Goal: Information Seeking & Learning: Learn about a topic

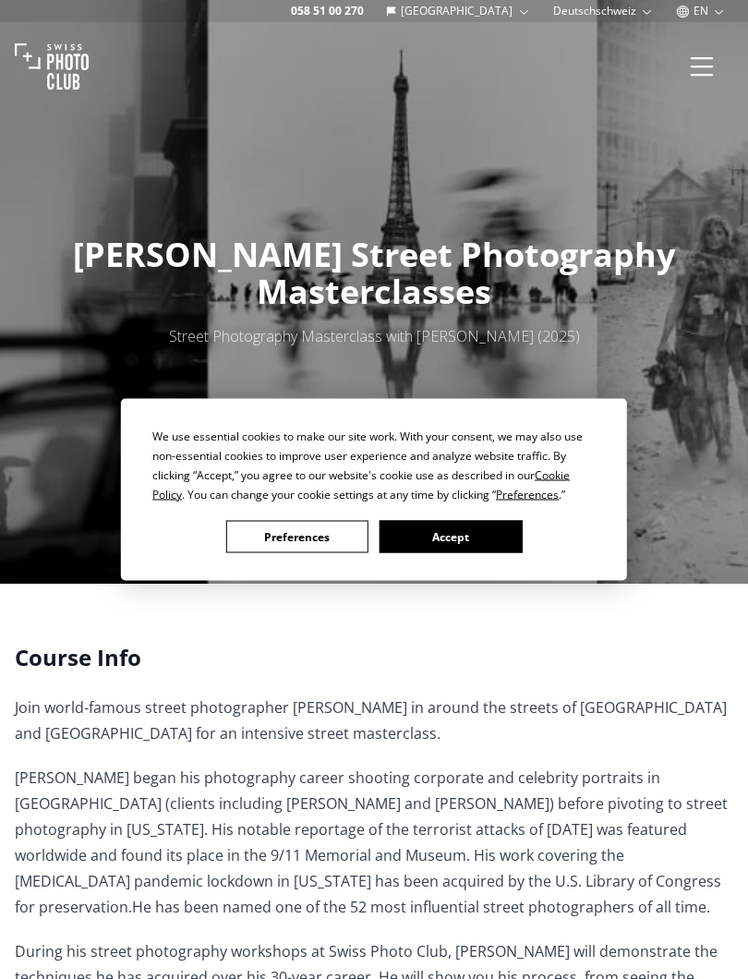
click at [501, 530] on button "Accept" at bounding box center [451, 537] width 142 height 32
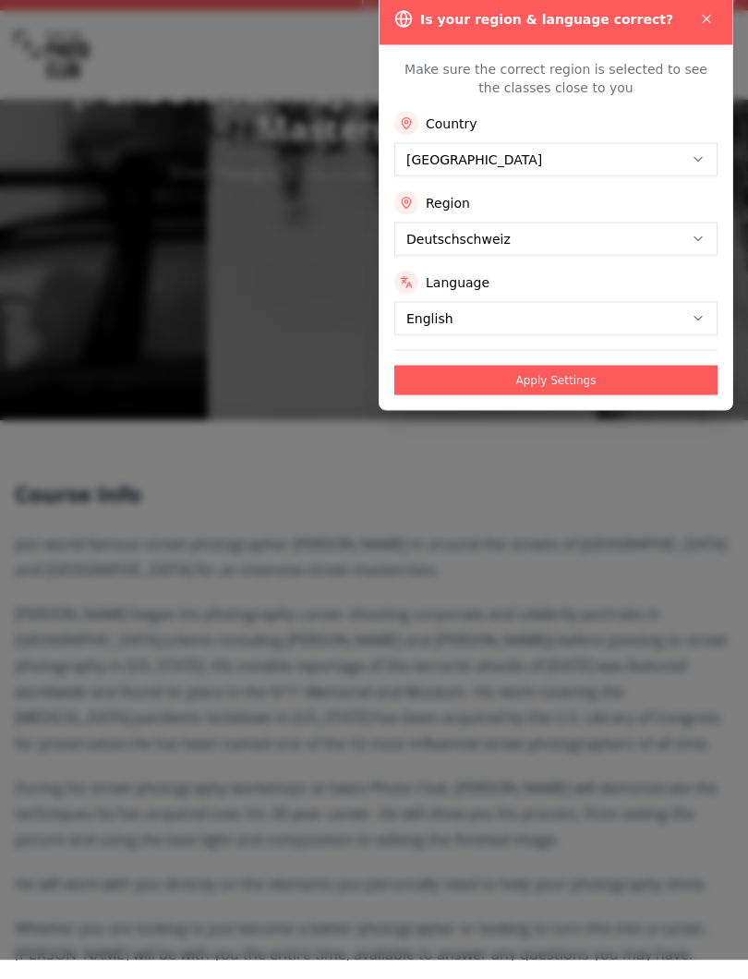
scroll to position [146, 0]
click at [706, 30] on icon at bounding box center [706, 37] width 15 height 15
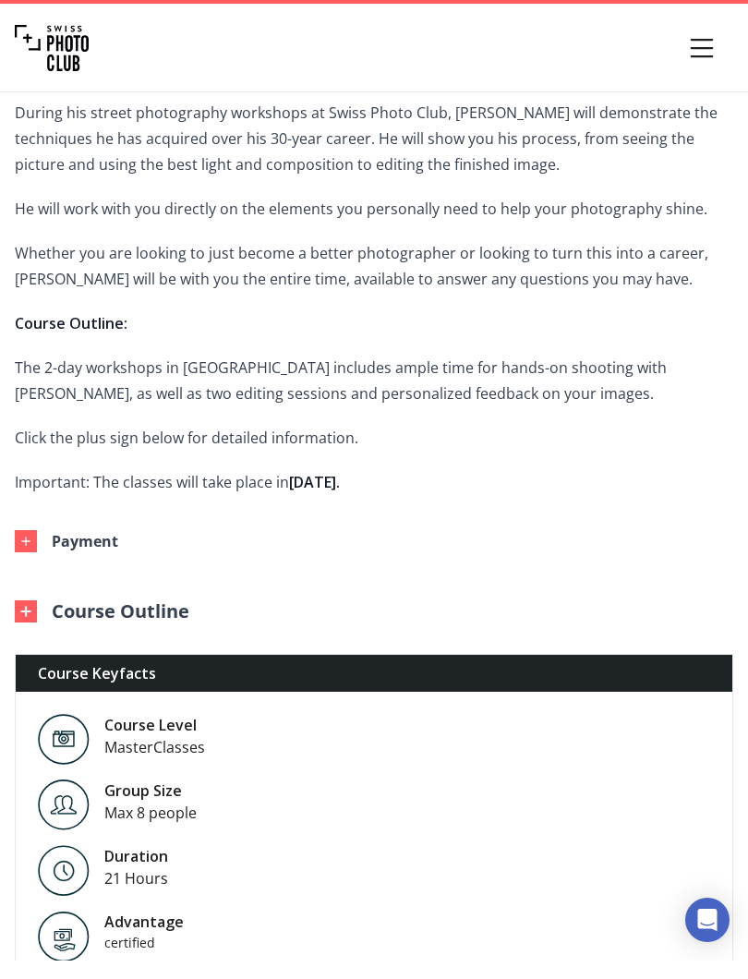
scroll to position [823, 0]
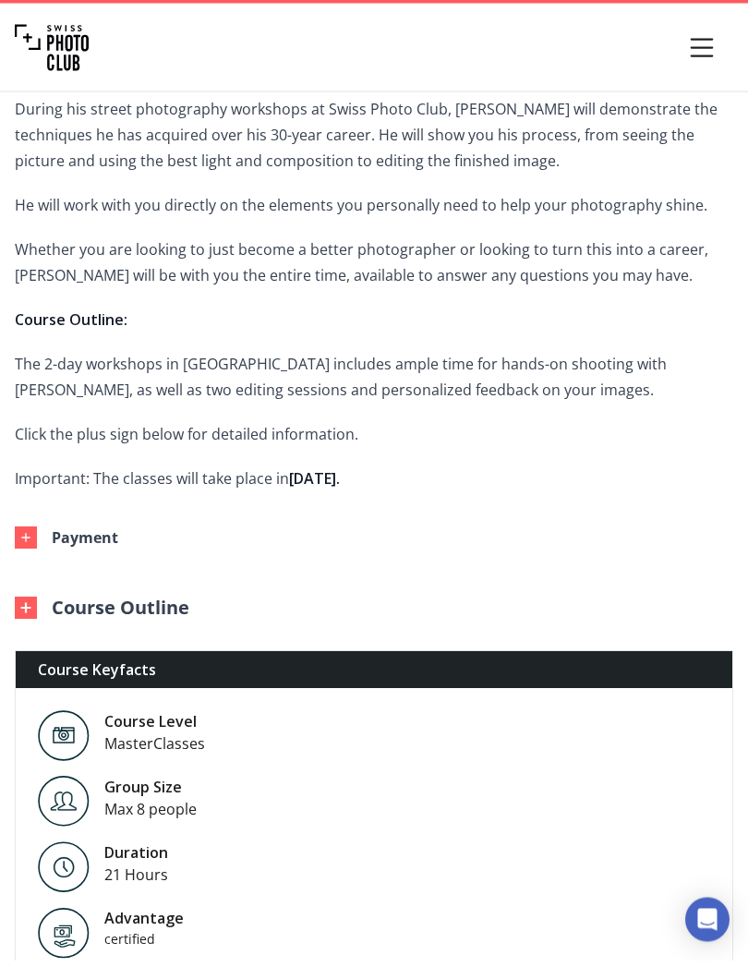
click at [33, 549] on button "Payment" at bounding box center [359, 556] width 719 height 55
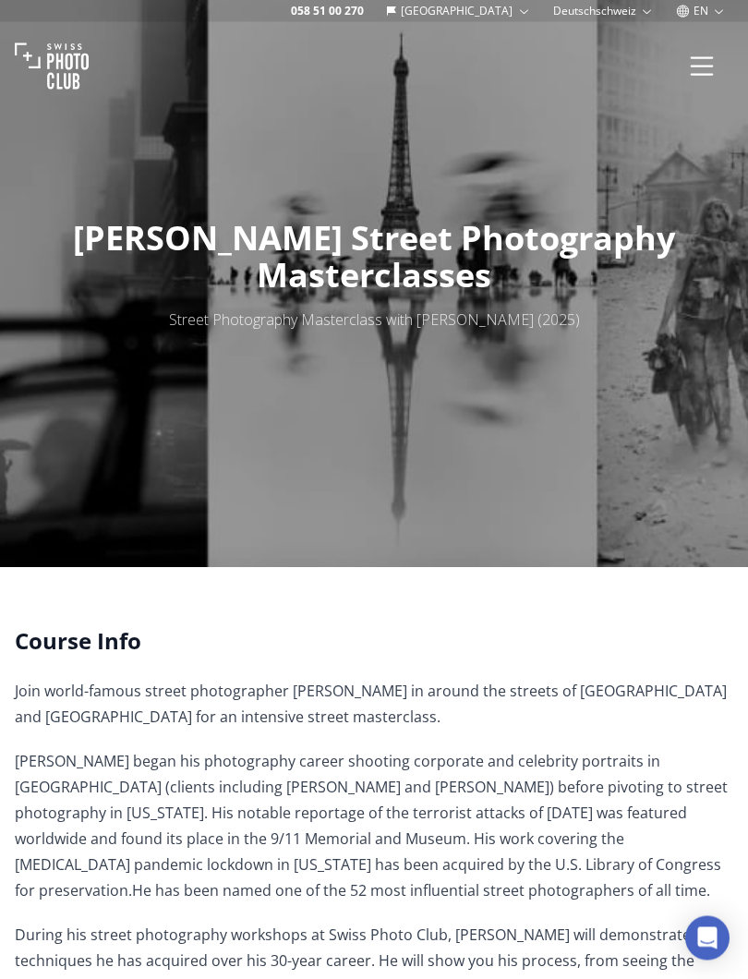
scroll to position [0, 0]
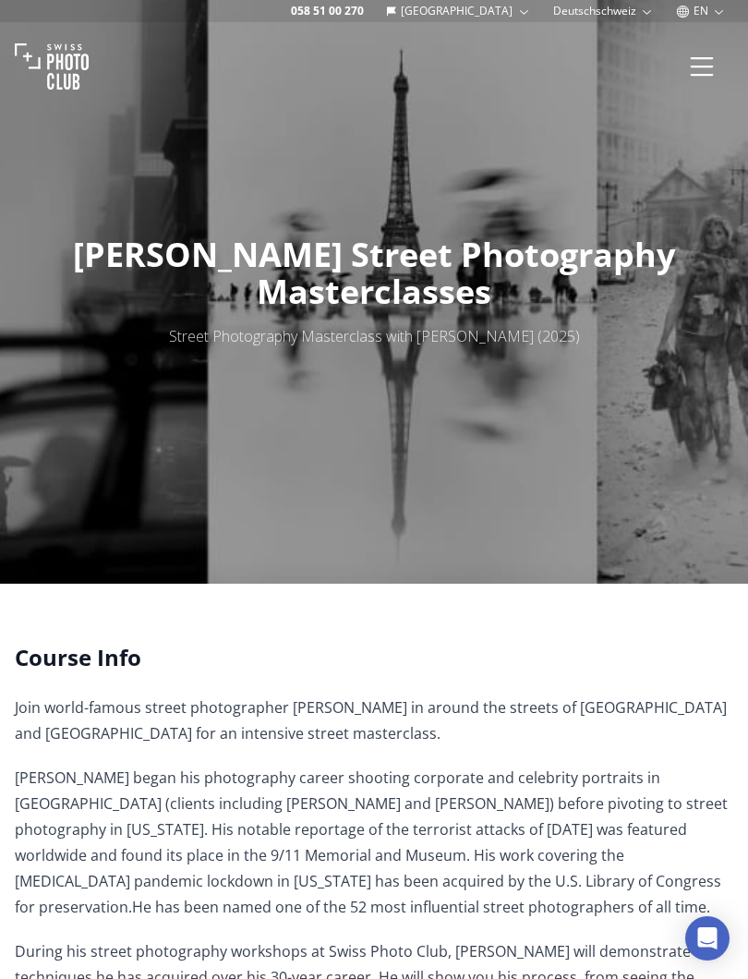
click at [70, 65] on img at bounding box center [52, 67] width 74 height 74
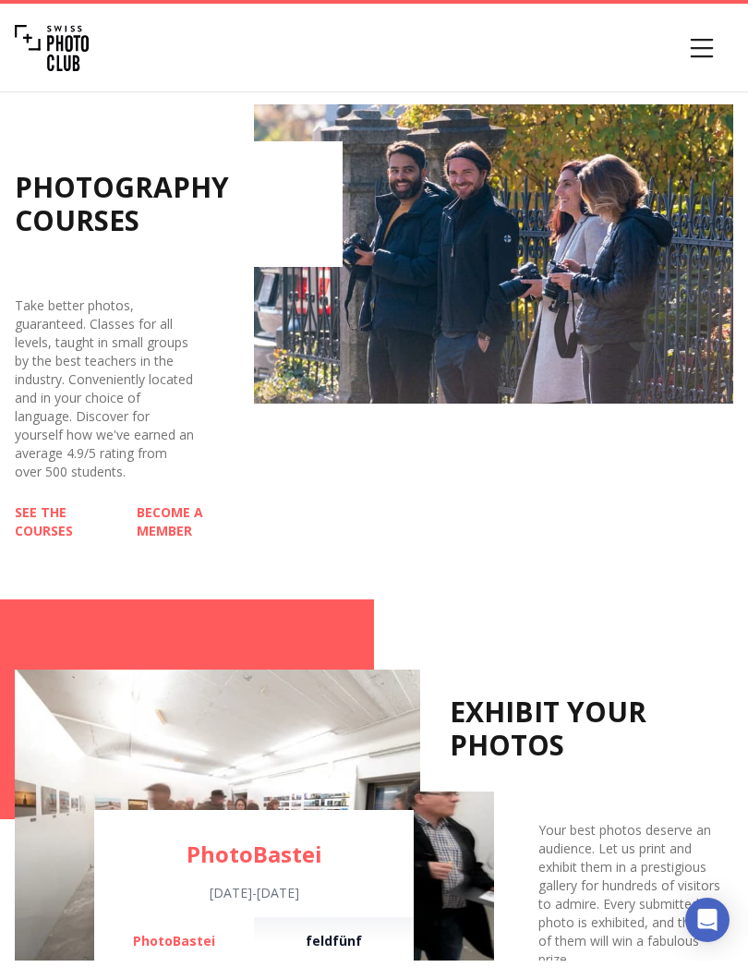
scroll to position [802, 0]
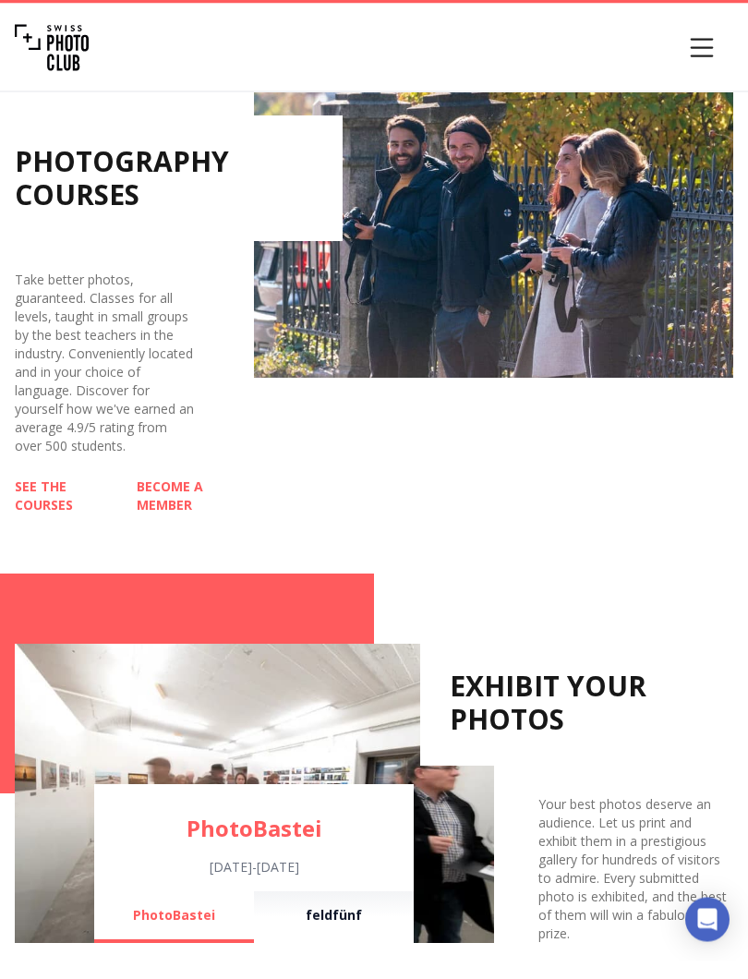
click at [46, 516] on link "SEE THE COURSES" at bounding box center [68, 515] width 107 height 37
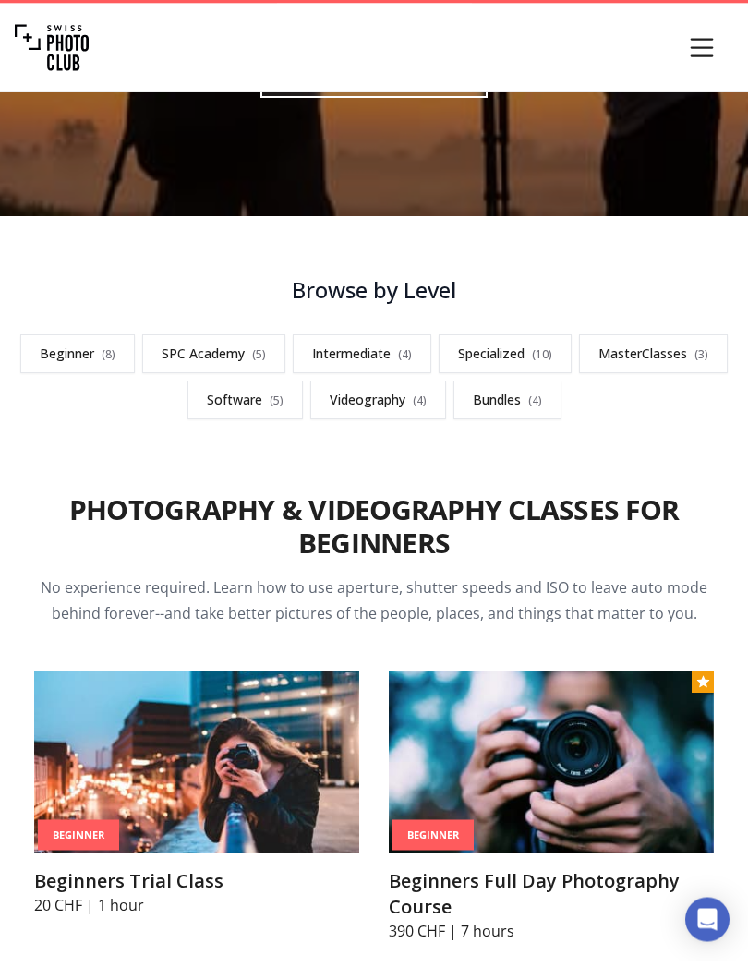
scroll to position [341, 0]
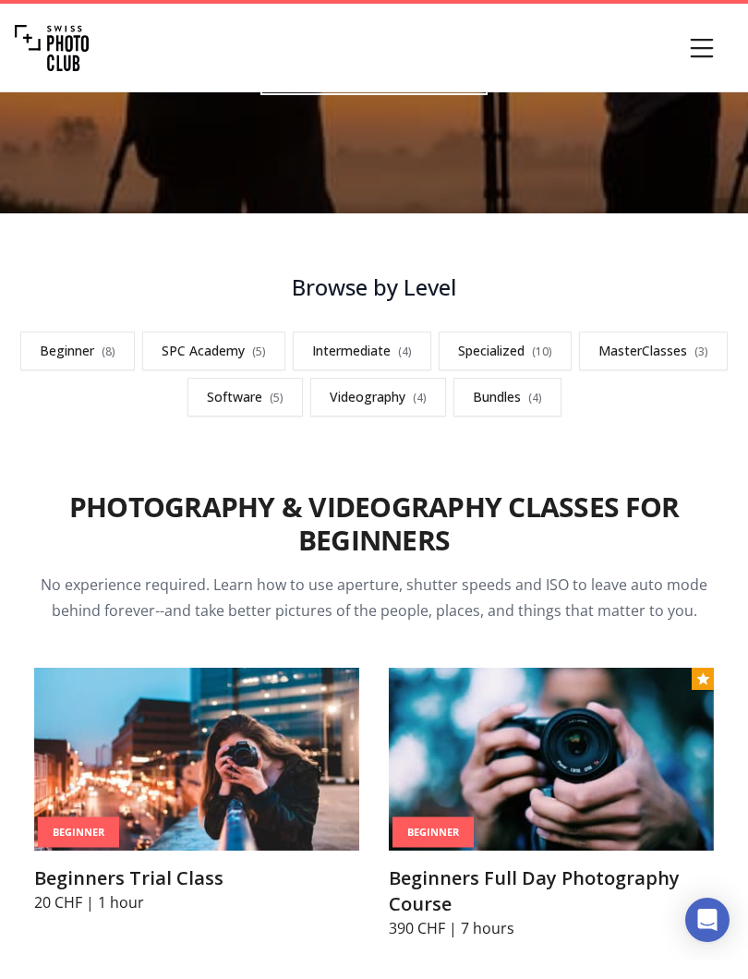
click at [639, 350] on link "MasterClasses ( 3 )" at bounding box center [653, 369] width 149 height 39
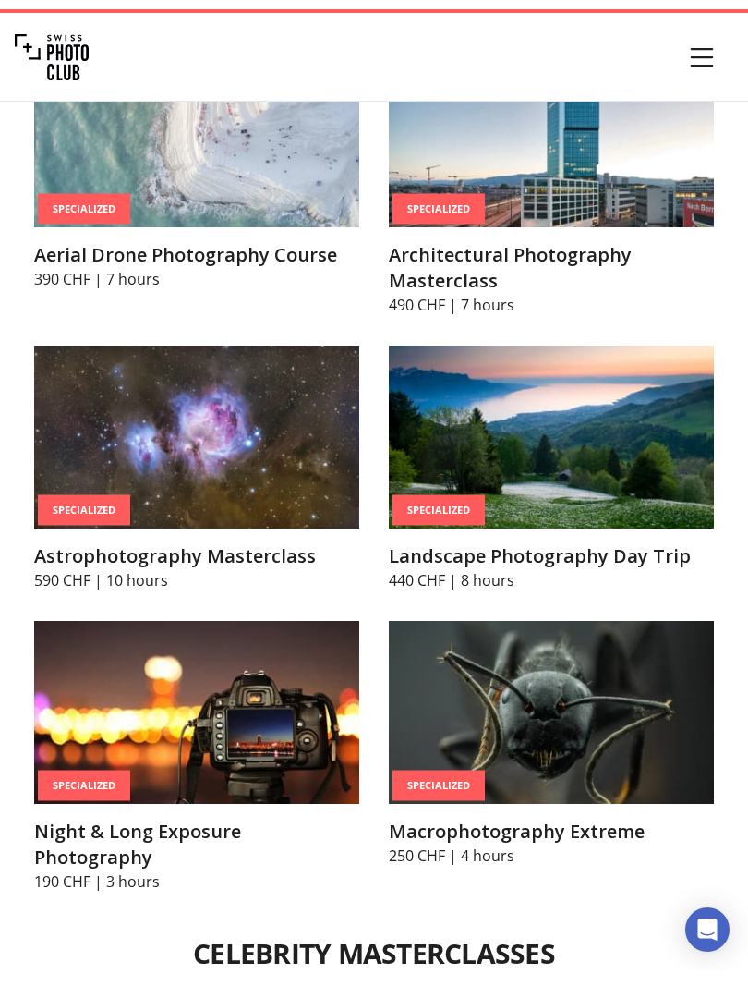
scroll to position [5498, 0]
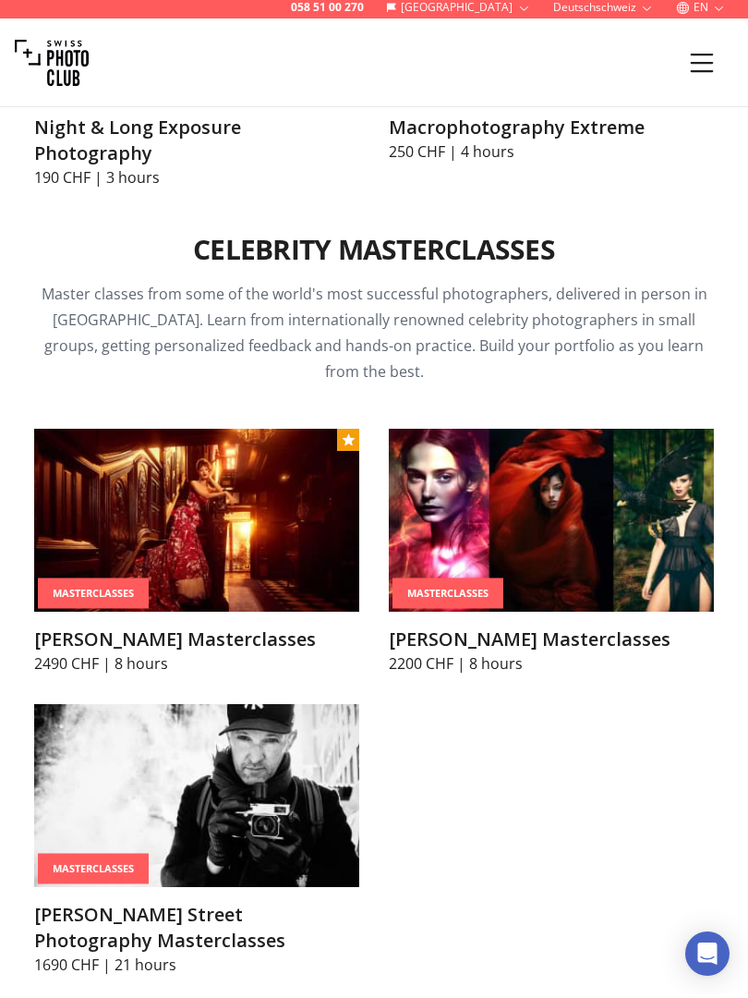
click at [680, 556] on img at bounding box center [551, 523] width 325 height 183
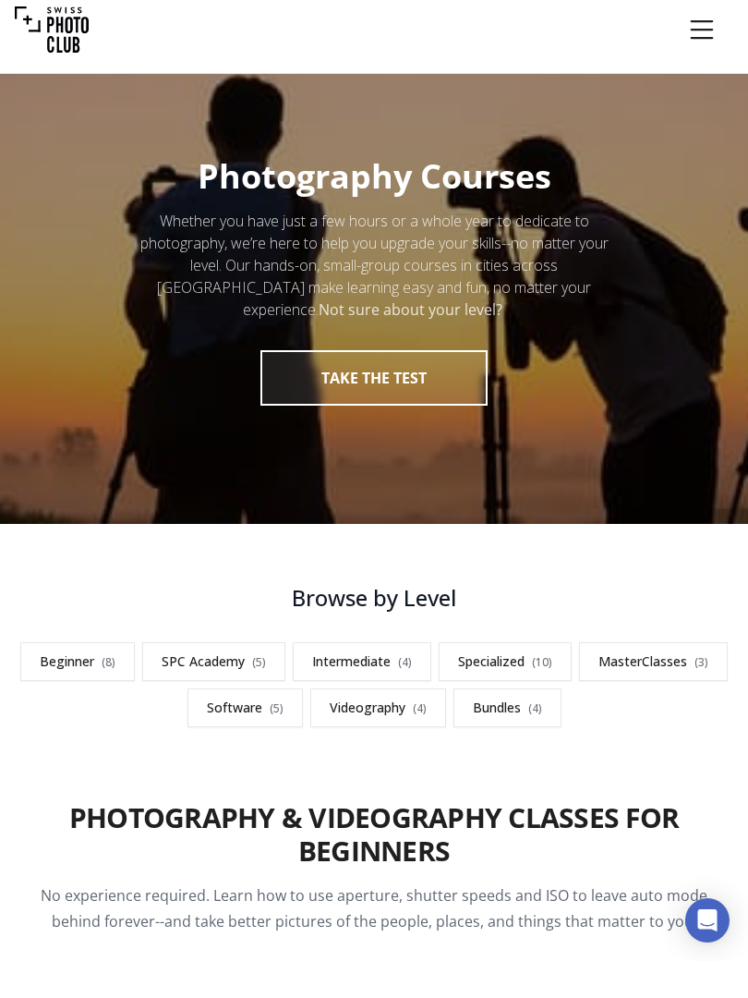
click at [532, 679] on link "Specialized ( 10 )" at bounding box center [505, 698] width 133 height 39
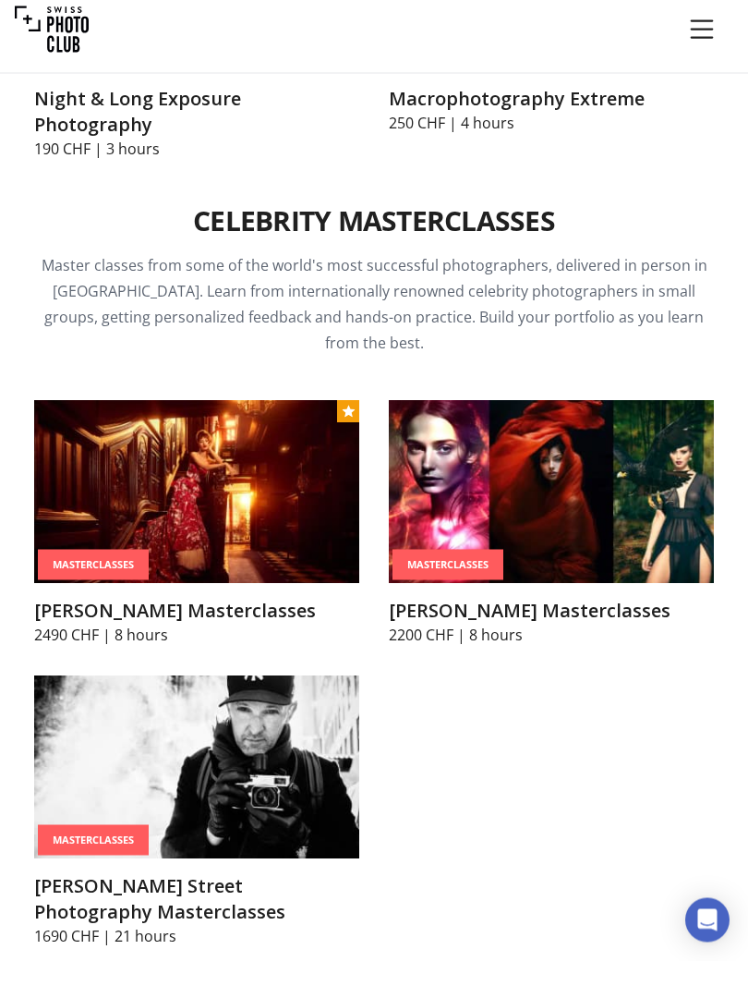
scroll to position [5515, 0]
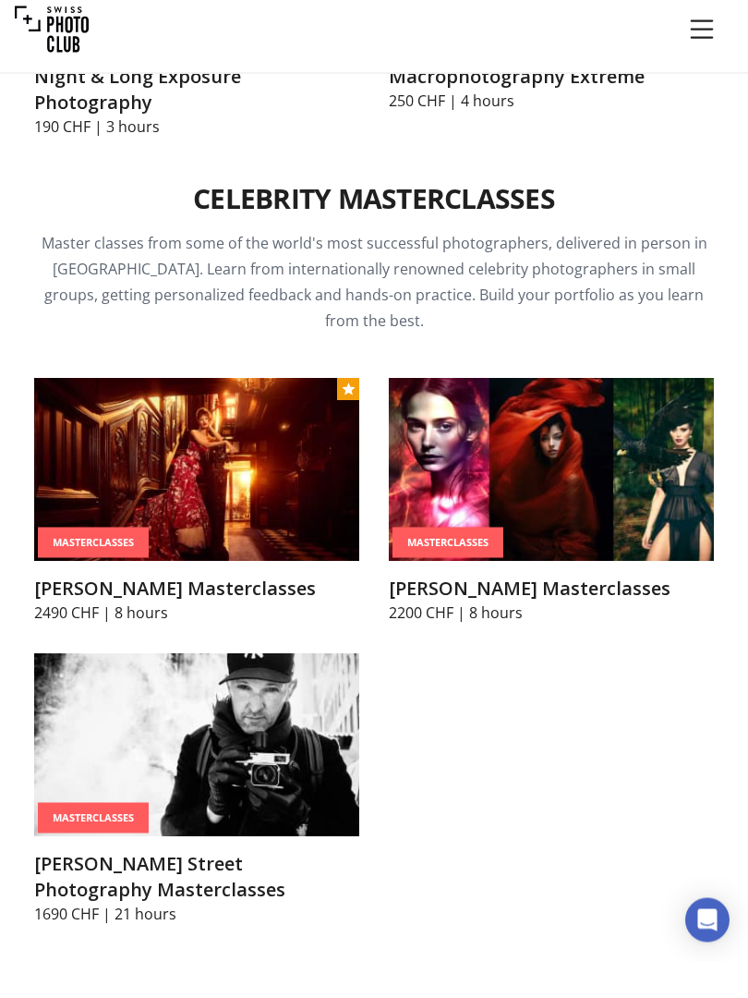
click at [118, 419] on img at bounding box center [196, 507] width 325 height 183
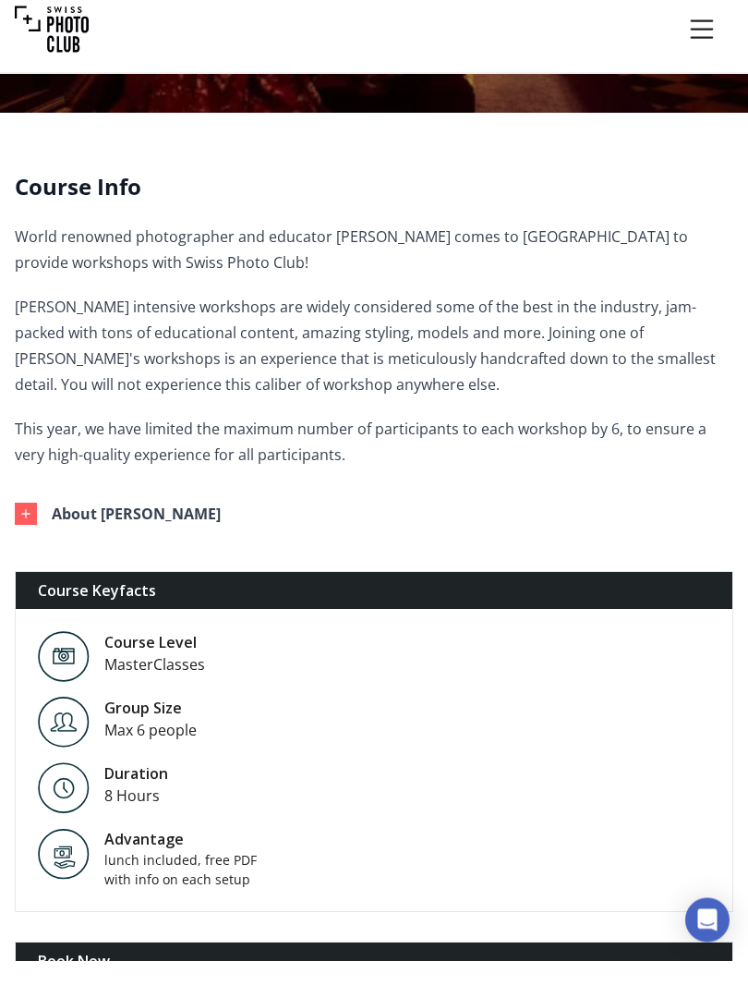
scroll to position [360, 0]
click at [45, 523] on button "About [PERSON_NAME]" at bounding box center [359, 550] width 719 height 55
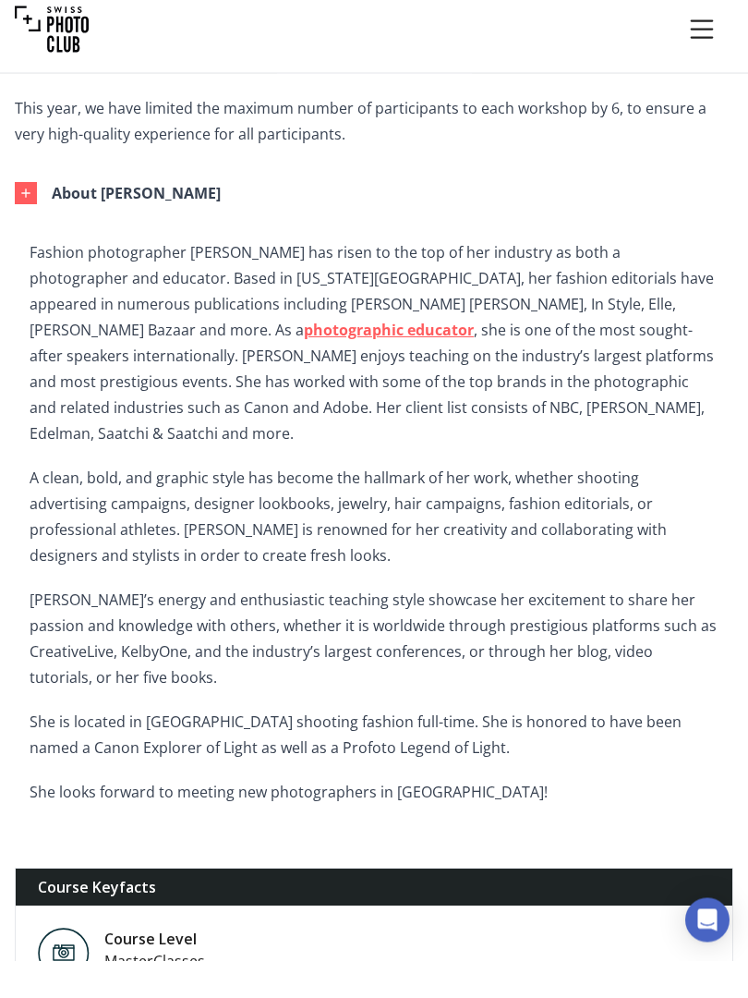
scroll to position [682, 0]
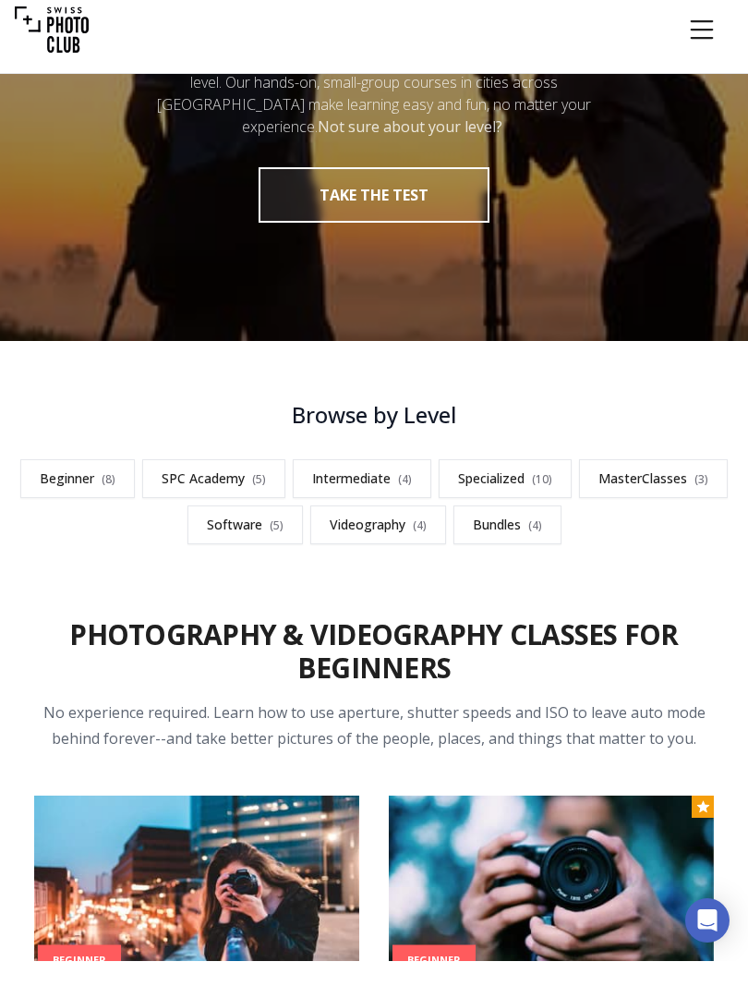
scroll to position [203, 0]
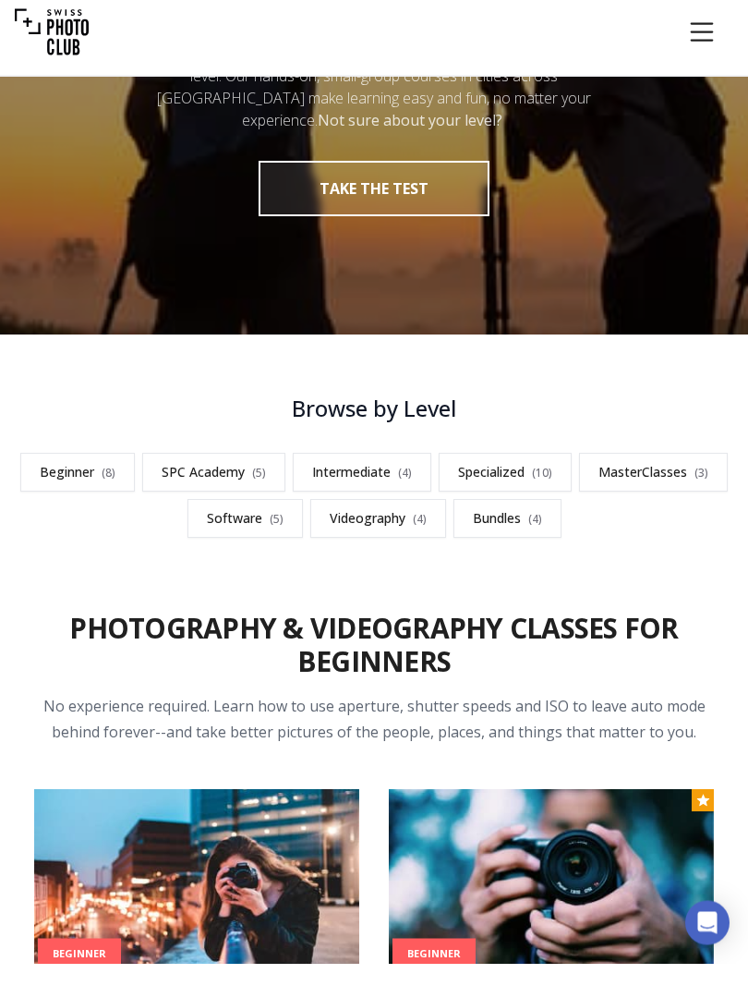
click at [234, 488] on link "SPC Academy ( 5 )" at bounding box center [213, 507] width 143 height 39
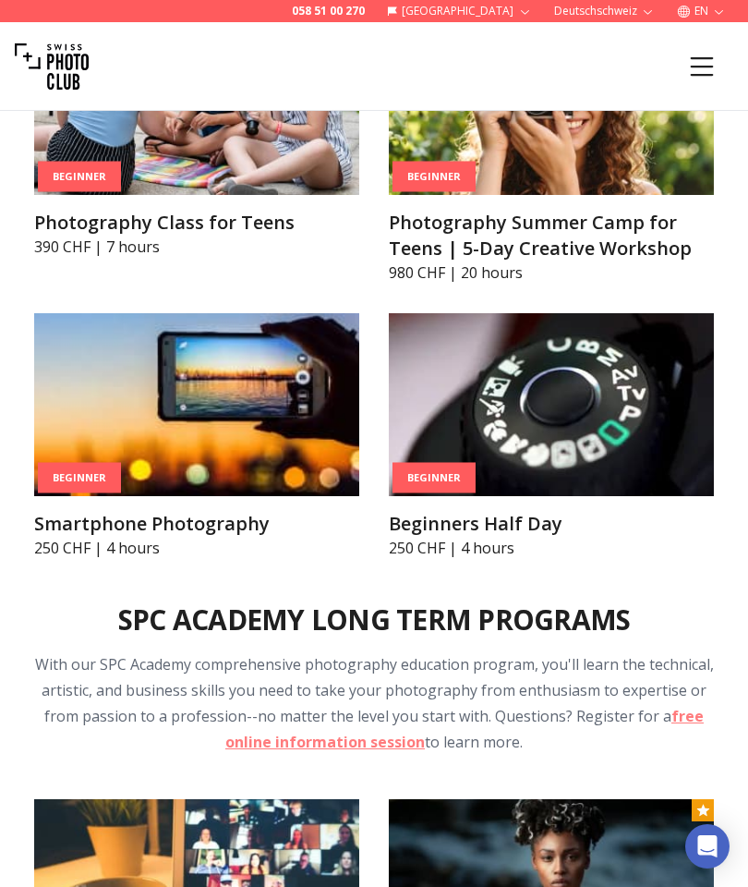
scroll to position [1591, 0]
